Goal: Task Accomplishment & Management: Use online tool/utility

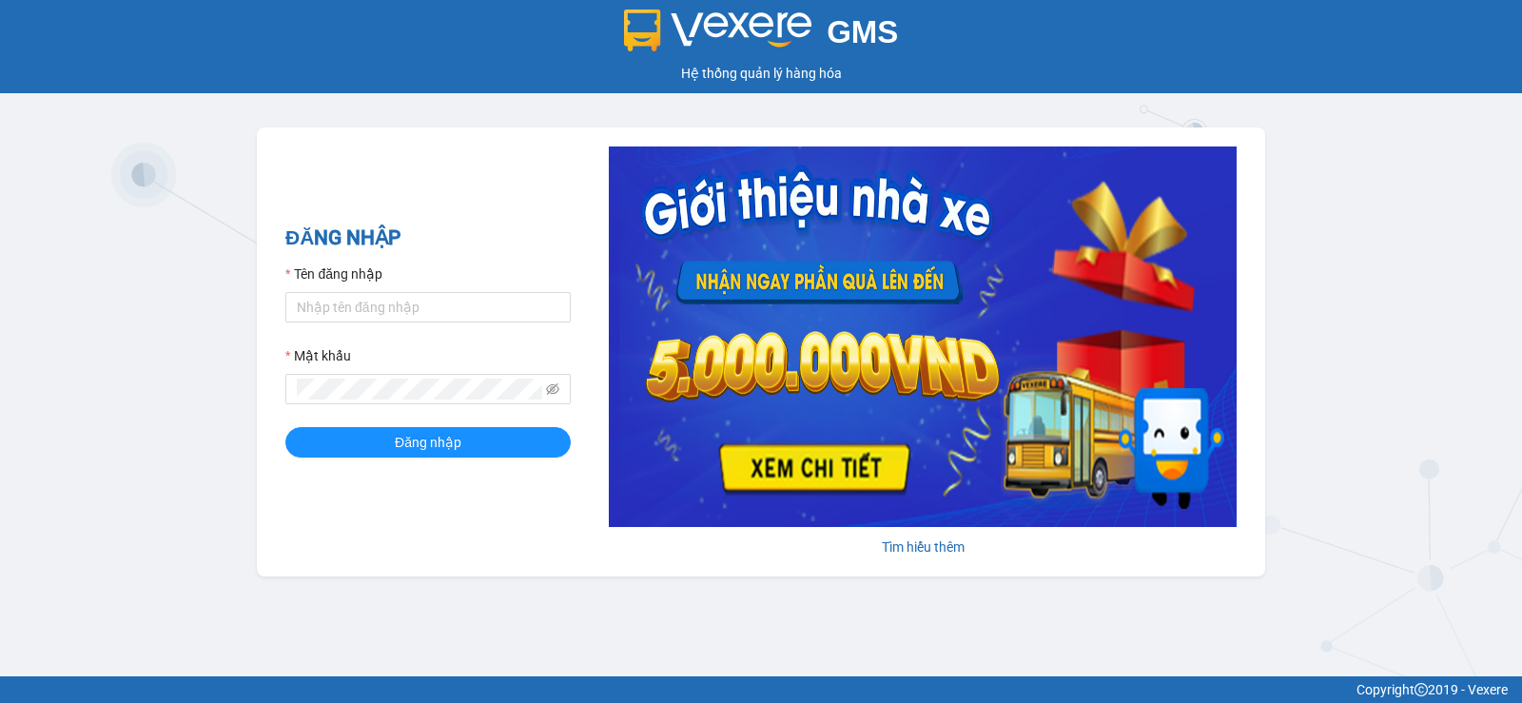
click at [439, 321] on input "Tên đăng nhập" at bounding box center [427, 307] width 285 height 30
type input "nttnga.hhg"
click at [557, 392] on icon "eye-invisible" at bounding box center [552, 388] width 13 height 11
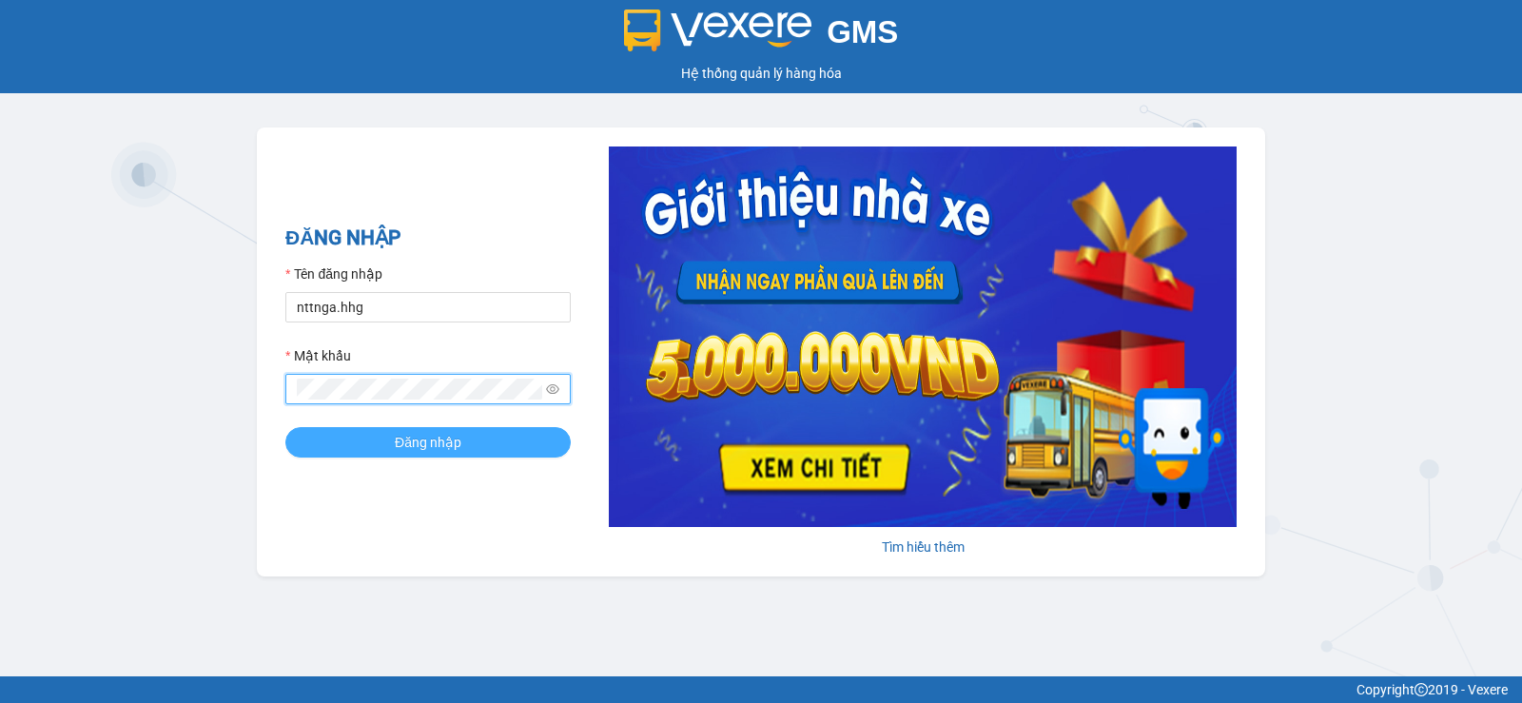
click at [538, 433] on button "Đăng nhập" at bounding box center [427, 442] width 285 height 30
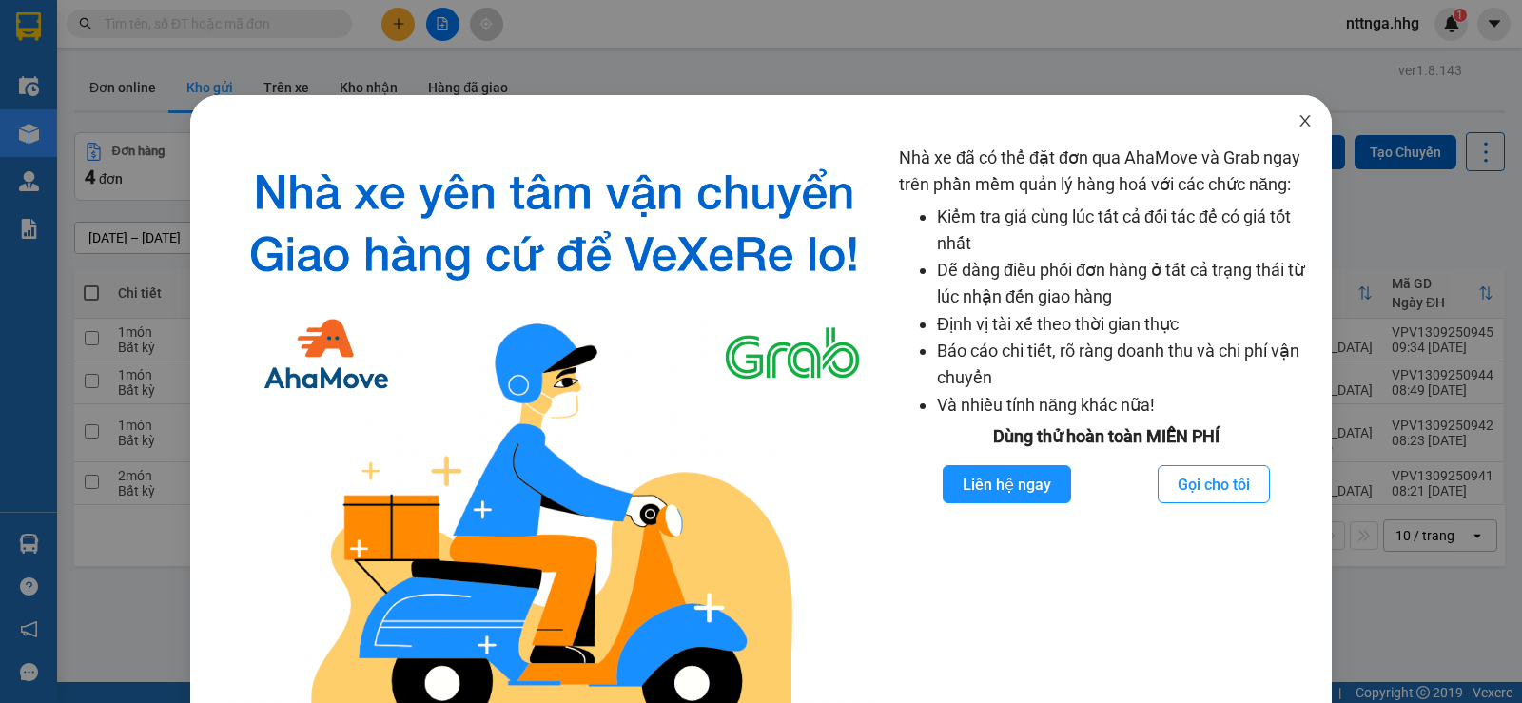
click at [1300, 125] on icon "close" at bounding box center [1305, 120] width 10 height 11
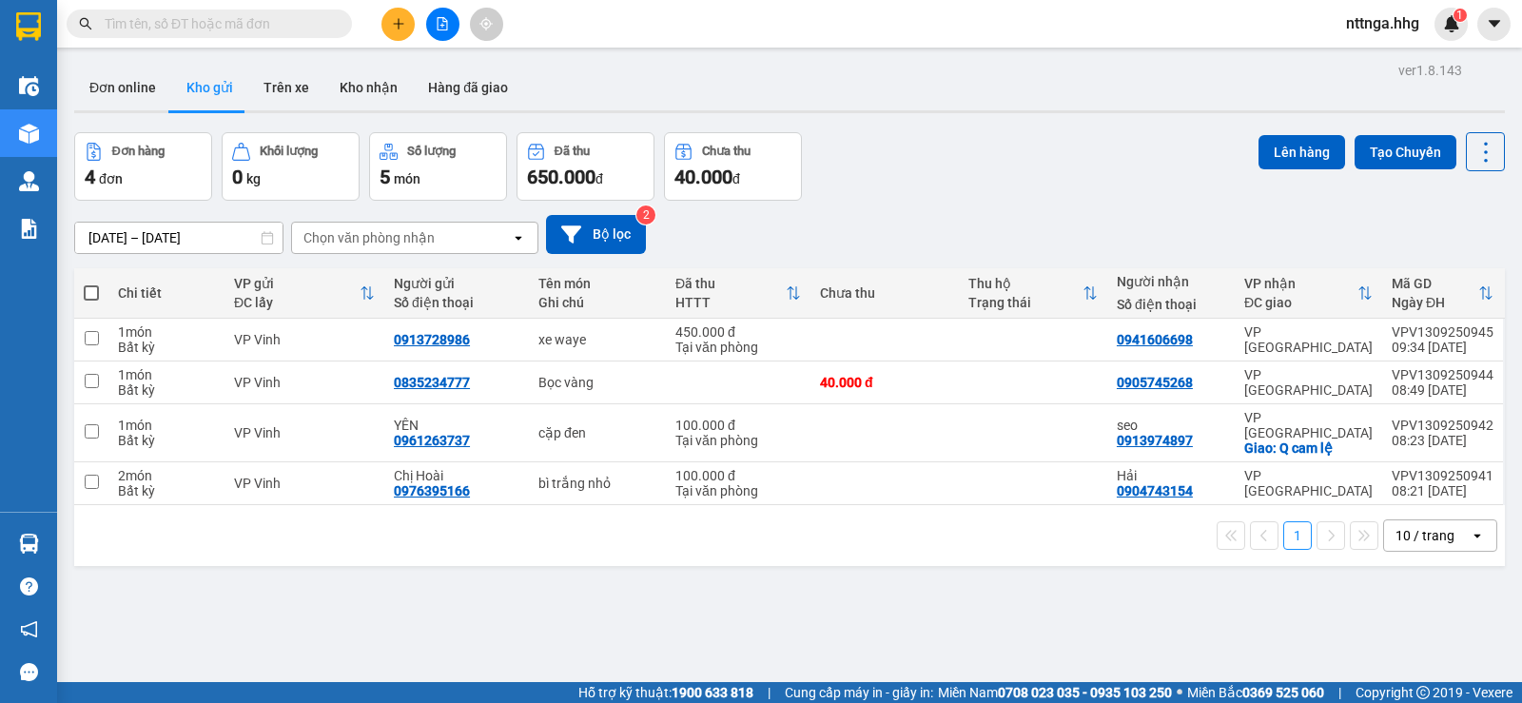
click at [566, 620] on div "ver 1.8.143 Đơn online Kho gửi Trên xe Kho nhận Hàng đã giao Đơn hàng 4 đơn Khố…" at bounding box center [790, 408] width 1446 height 703
click at [590, 611] on div "ver 1.8.143 Đơn online Kho gửi Trên xe Kho nhận Hàng đã giao Đơn hàng 4 đơn Khố…" at bounding box center [790, 408] width 1446 height 703
